Goal: Task Accomplishment & Management: Use online tool/utility

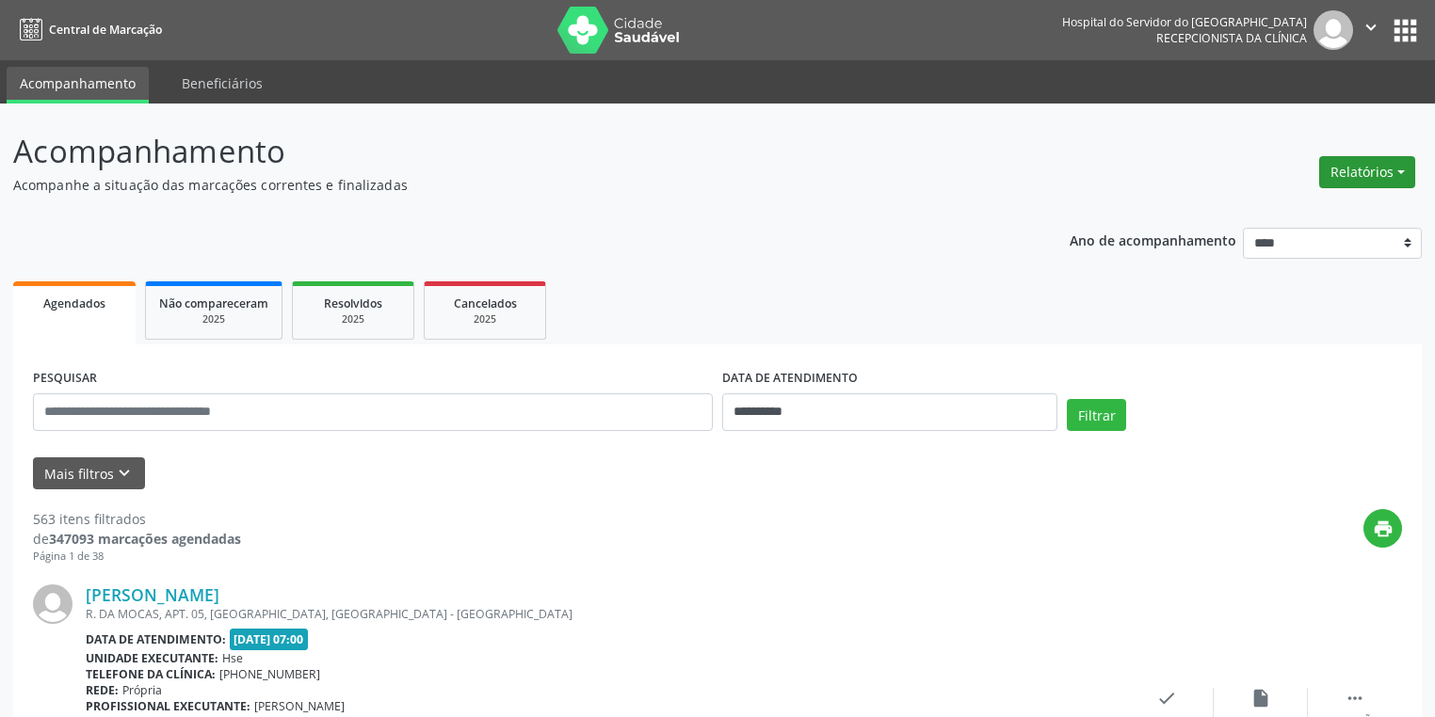
click at [1374, 166] on button "Relatórios" at bounding box center [1367, 172] width 96 height 32
click at [1286, 217] on link "Agendamentos" at bounding box center [1314, 213] width 202 height 26
select select "*"
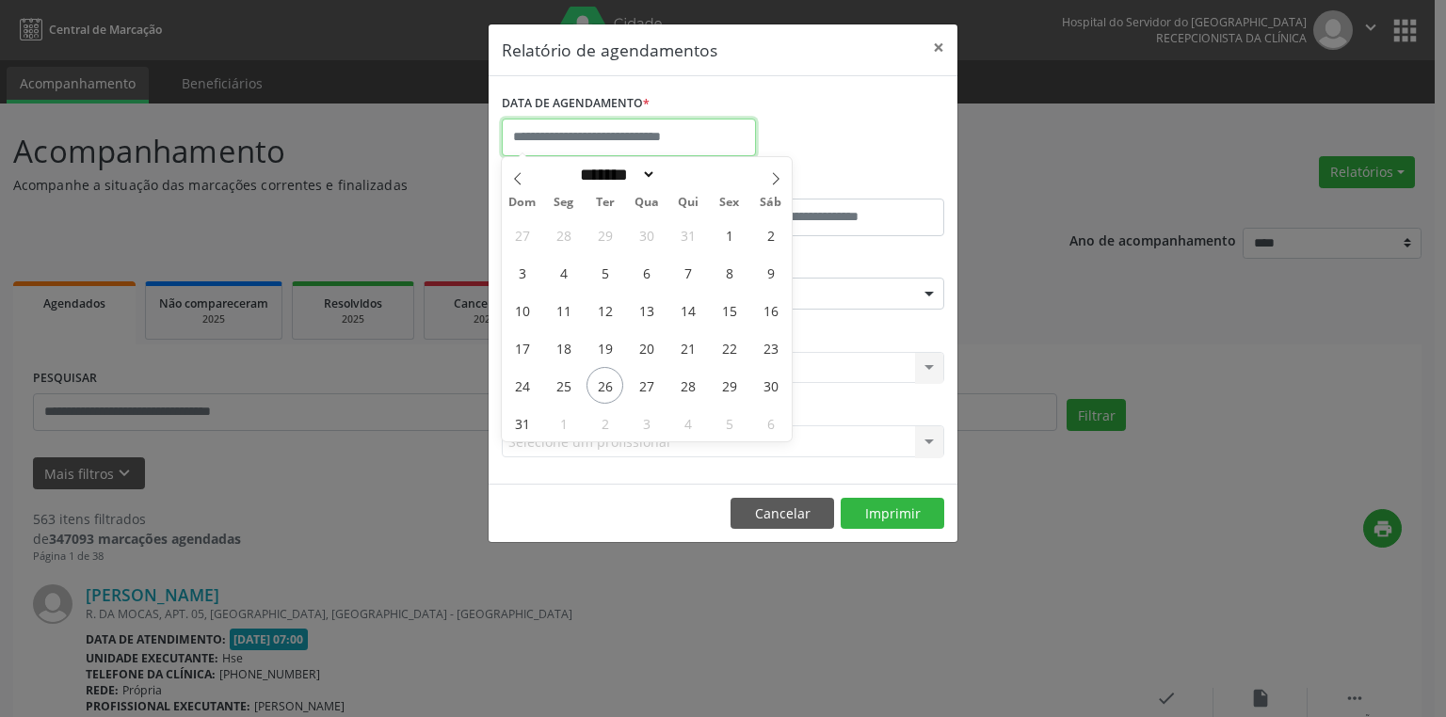
click at [598, 137] on input "text" at bounding box center [629, 138] width 254 height 38
click at [605, 387] on span "26" at bounding box center [604, 385] width 37 height 37
type input "**********"
click at [602, 386] on span "26" at bounding box center [604, 385] width 37 height 37
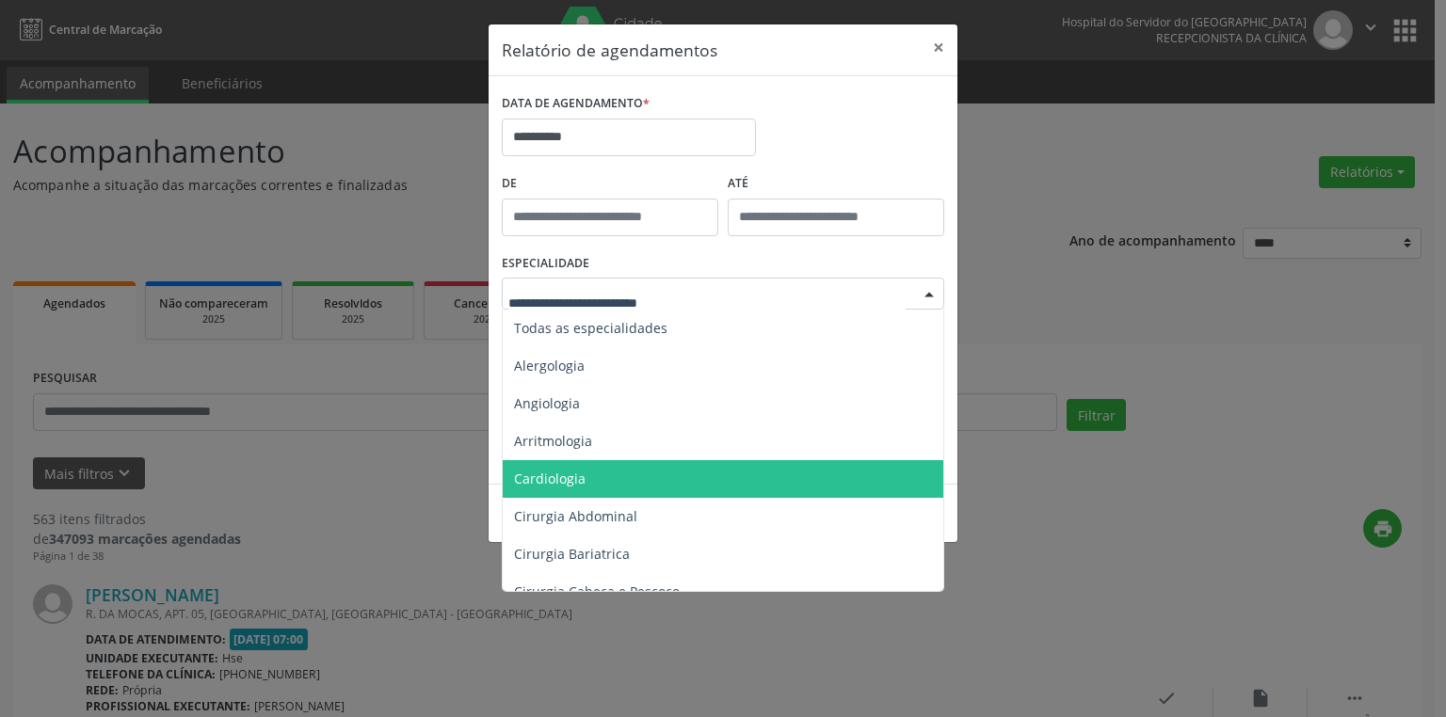
click at [549, 475] on span "Cardiologia" at bounding box center [550, 479] width 72 height 18
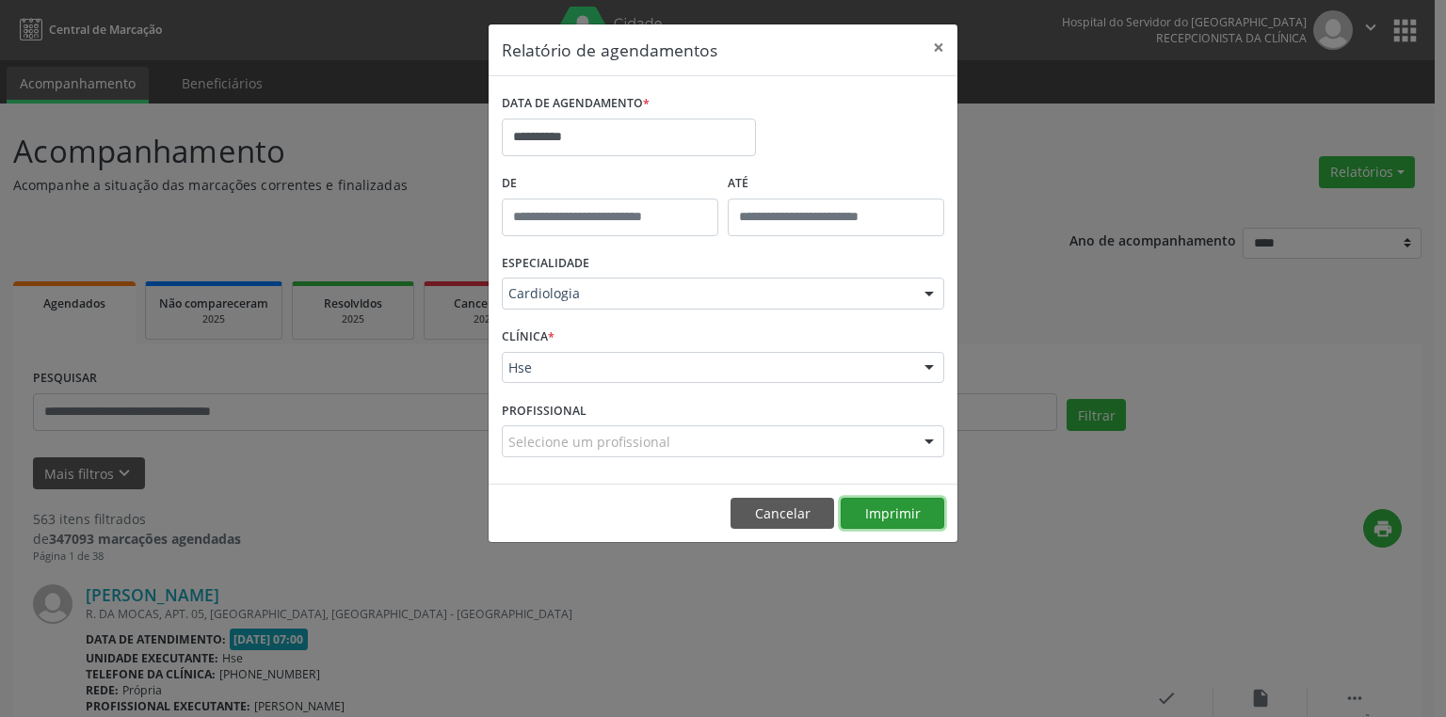
click at [887, 516] on button "Imprimir" at bounding box center [893, 514] width 104 height 32
click at [753, 508] on button "Cancelar" at bounding box center [783, 514] width 104 height 32
